Goal: Information Seeking & Learning: Understand process/instructions

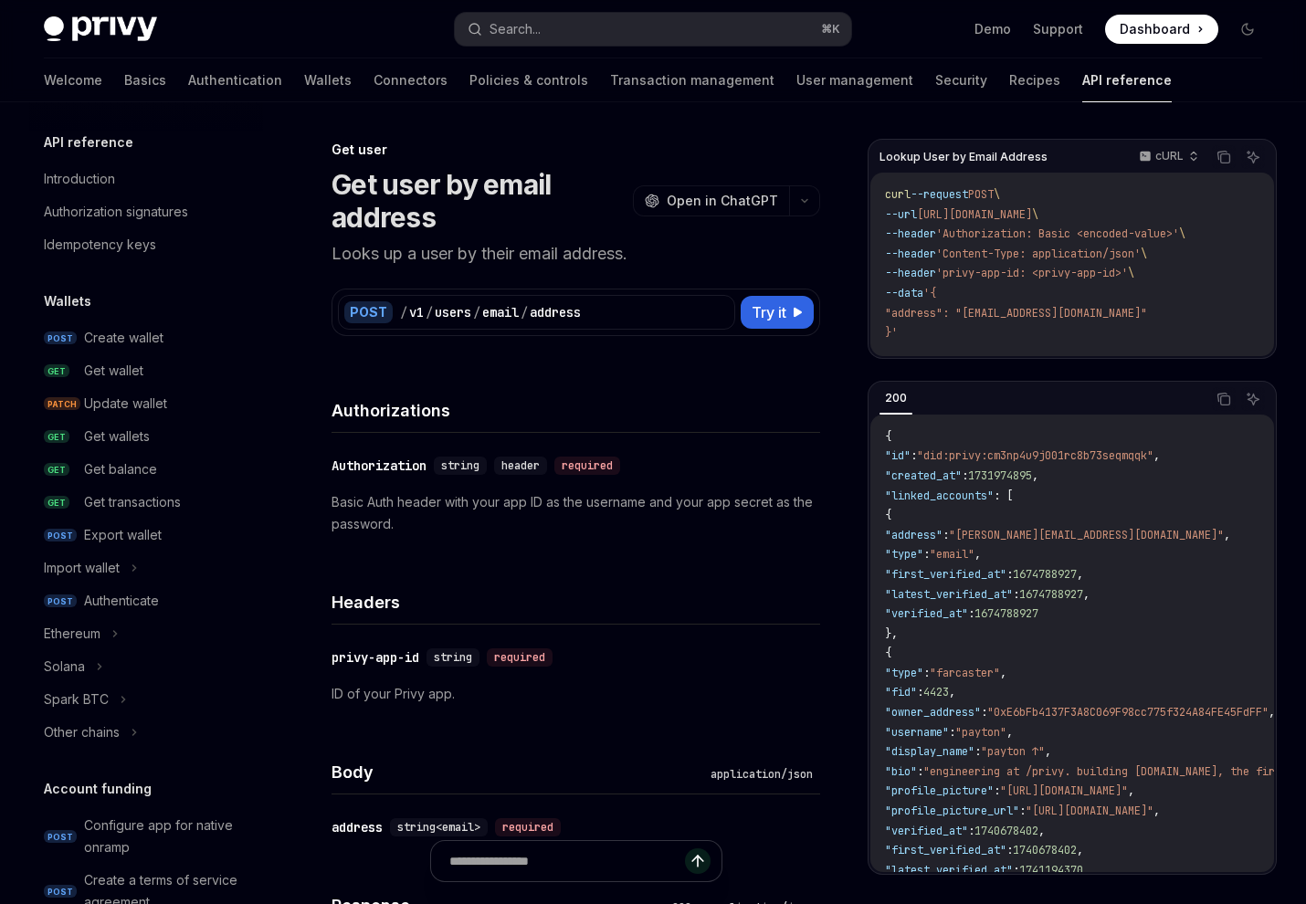
scroll to position [1441, 0]
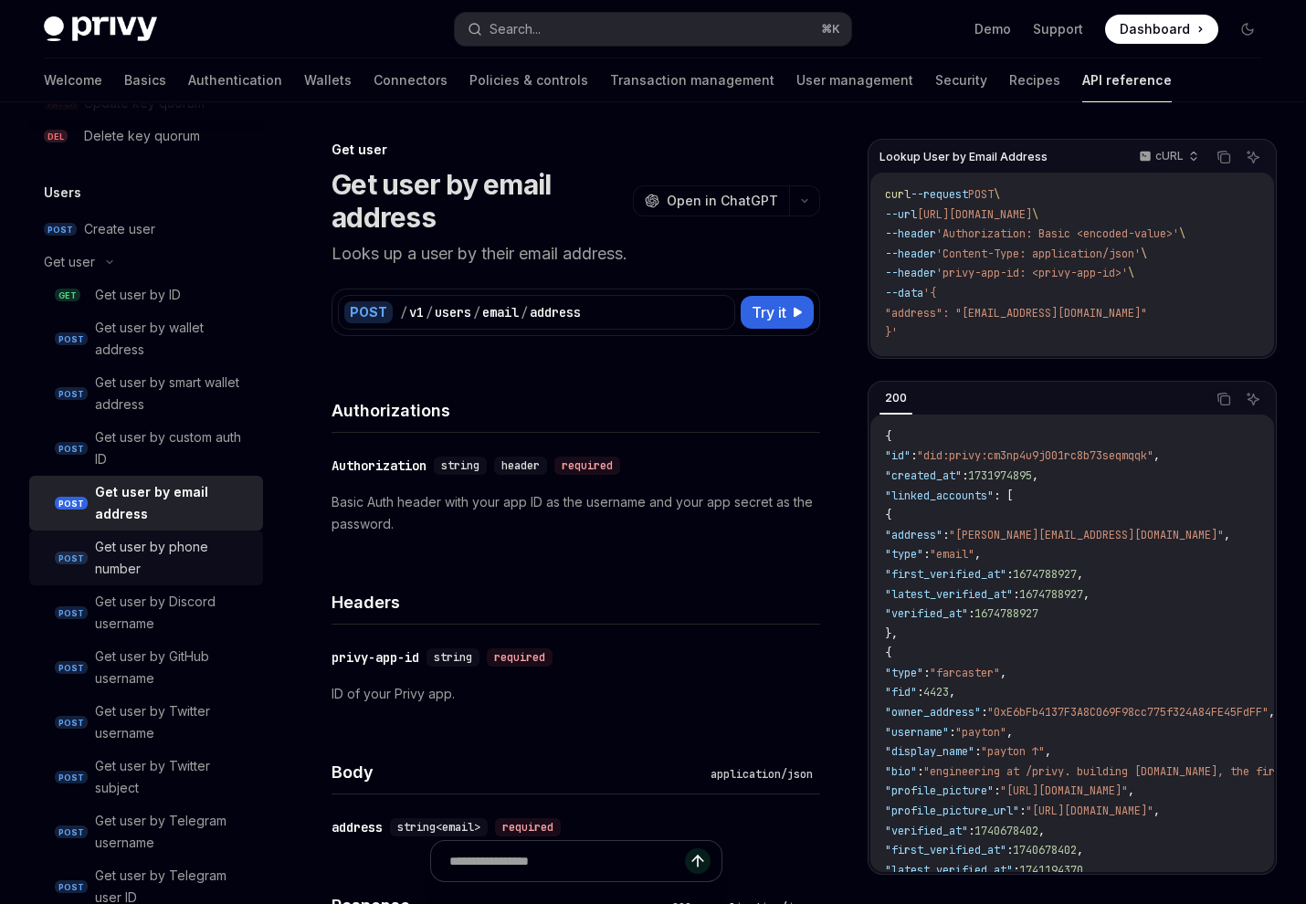
click at [170, 562] on div "Get user by phone number" at bounding box center [173, 558] width 157 height 44
type textarea "*"
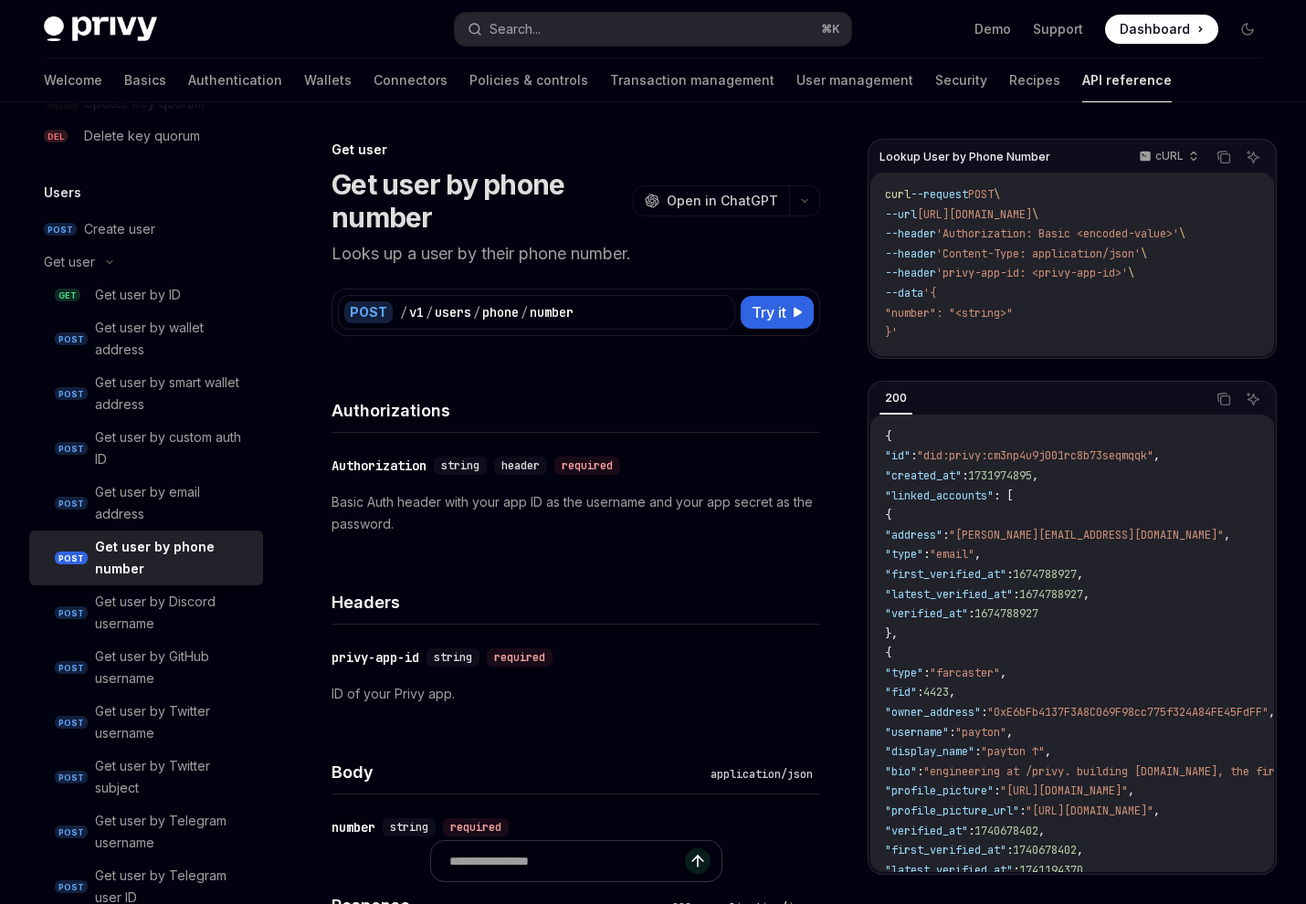
drag, startPoint x: 1136, startPoint y: 213, endPoint x: 1216, endPoint y: 211, distance: 79.5
click at [1039, 211] on span "--url [URL][DOMAIN_NAME] \" at bounding box center [961, 214] width 153 height 15
copy span "phone/number"
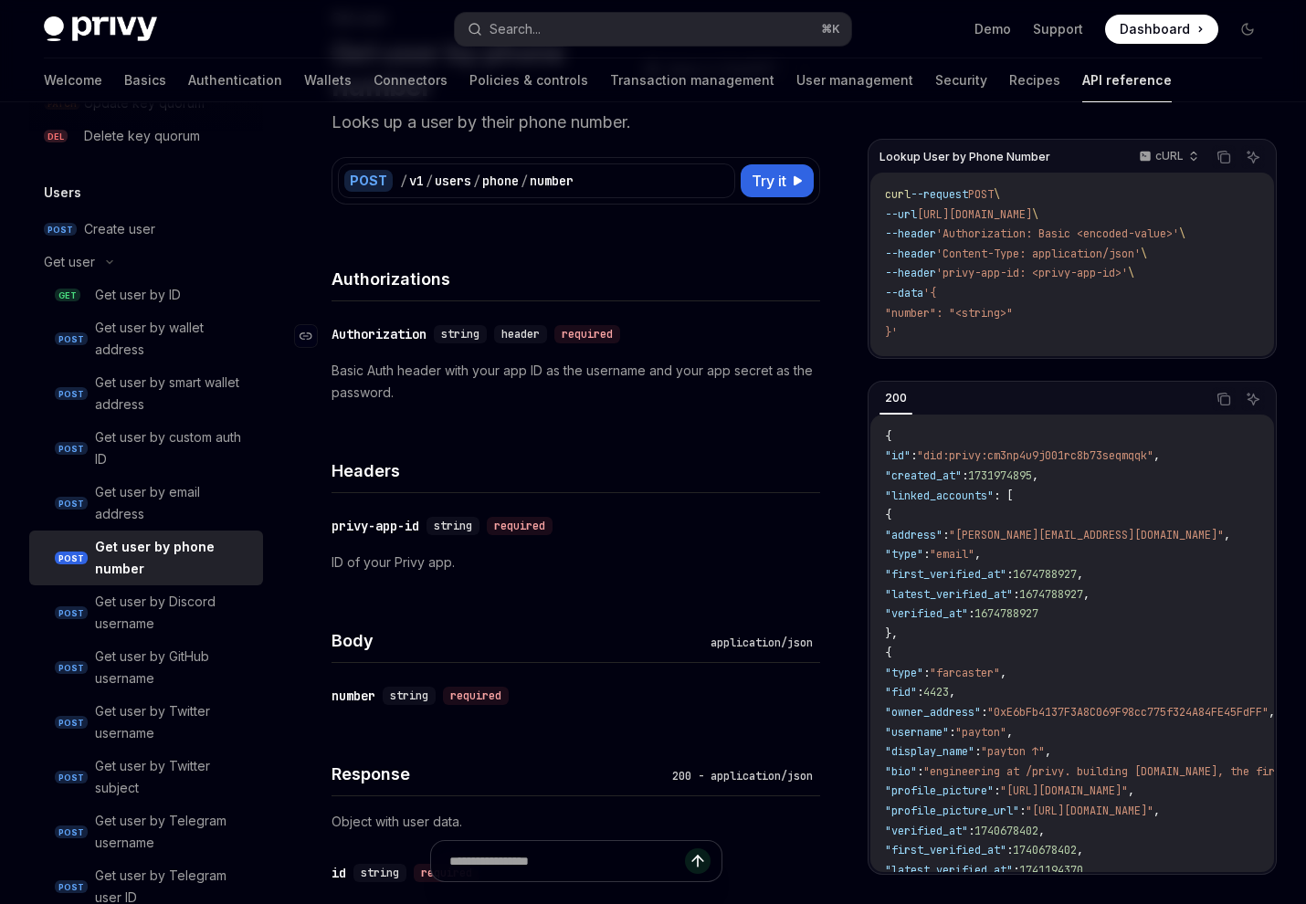
scroll to position [122, 0]
